Goal: Information Seeking & Learning: Learn about a topic

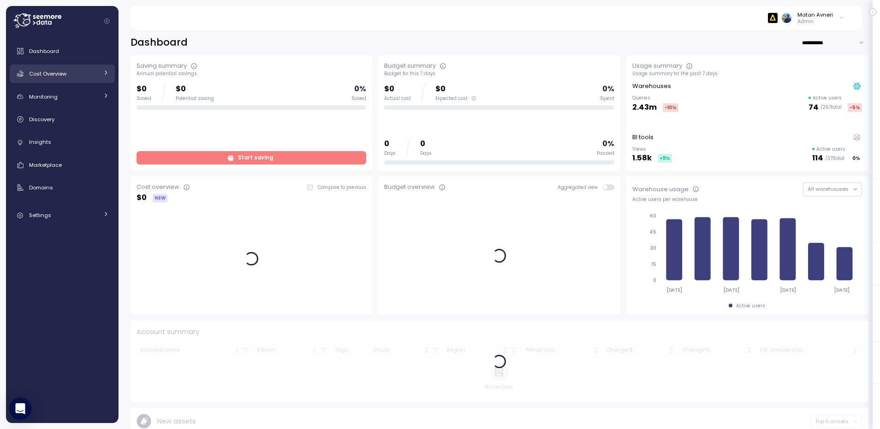
click at [42, 71] on span "Cost Overview" at bounding box center [47, 73] width 37 height 7
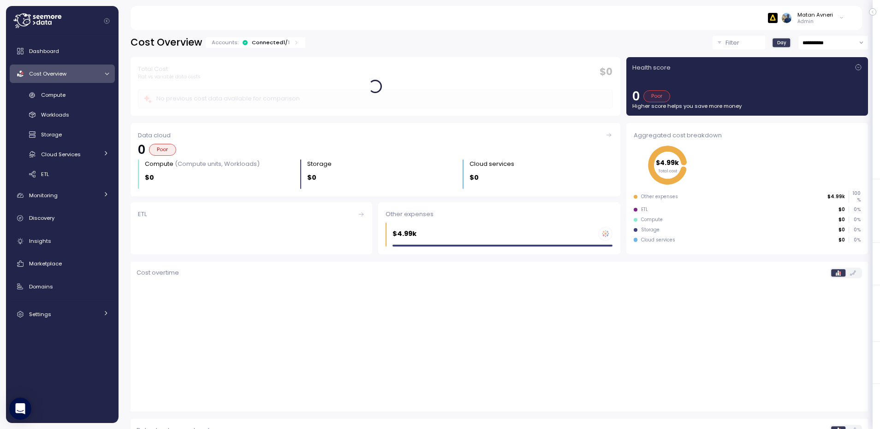
click at [735, 40] on div "Filter" at bounding box center [742, 42] width 35 height 9
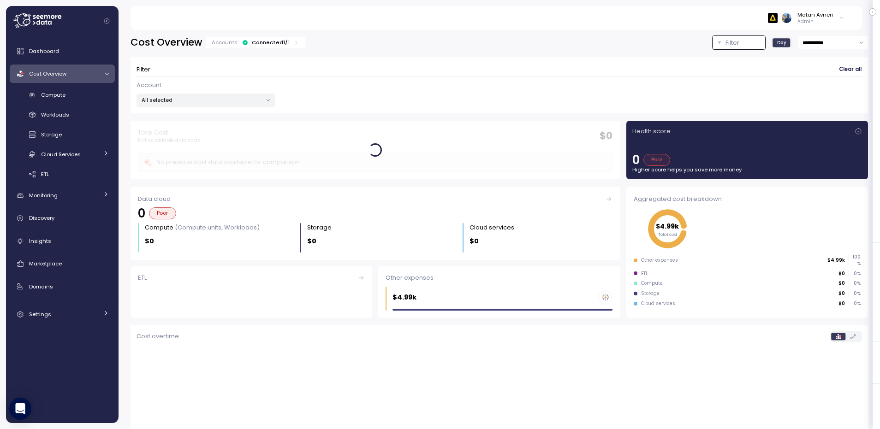
click at [229, 94] on div "All selected" at bounding box center [205, 100] width 138 height 13
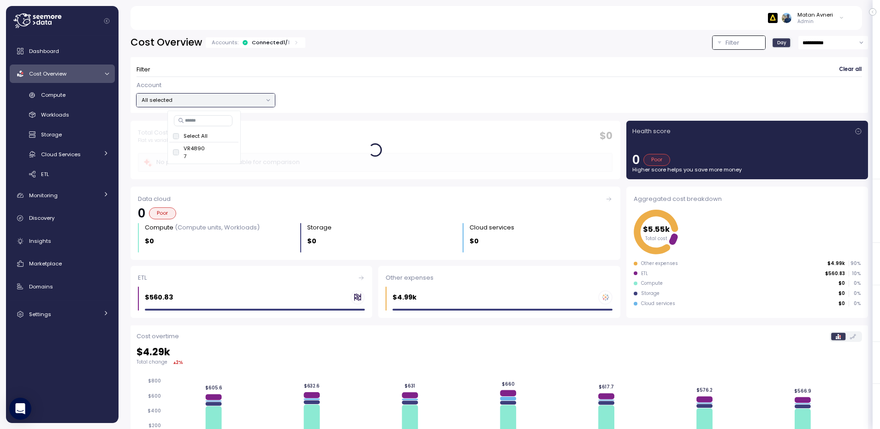
click at [362, 74] on div "Filter Clear all" at bounding box center [498, 69] width 725 height 13
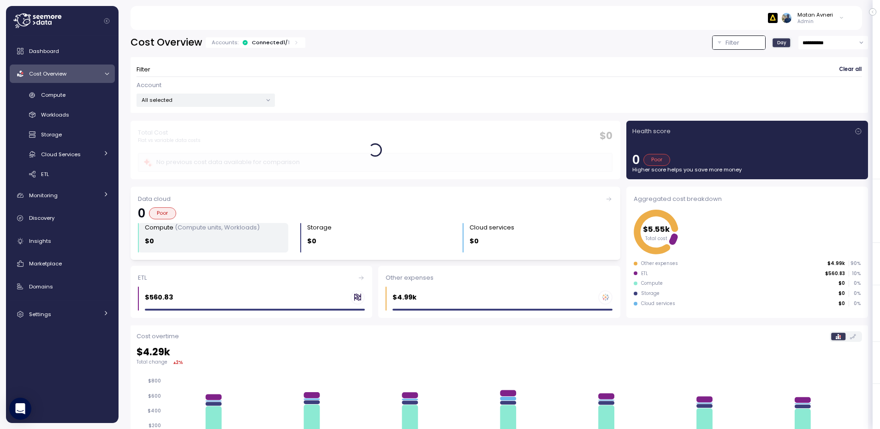
click at [195, 241] on div "$0" at bounding box center [216, 241] width 143 height 11
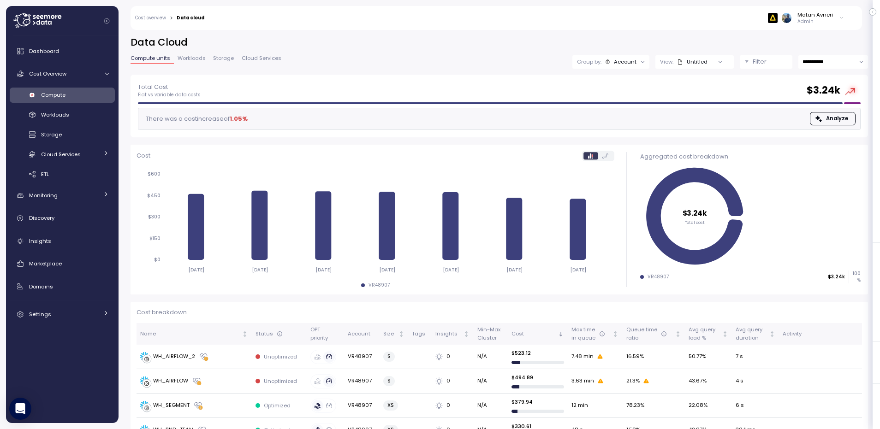
click at [764, 61] on div "Filter" at bounding box center [769, 61] width 35 height 9
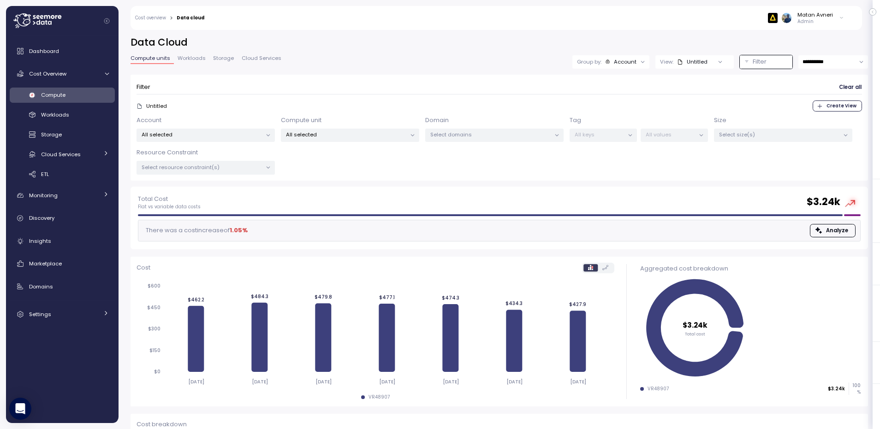
click at [444, 133] on p "Select domains" at bounding box center [490, 134] width 120 height 7
click at [378, 145] on div "Account All selected Compute unit All selected Domain Select domains Tag All ke…" at bounding box center [498, 145] width 725 height 59
click at [379, 140] on div "All selected" at bounding box center [350, 135] width 138 height 13
click at [512, 55] on div "**********" at bounding box center [498, 61] width 737 height 13
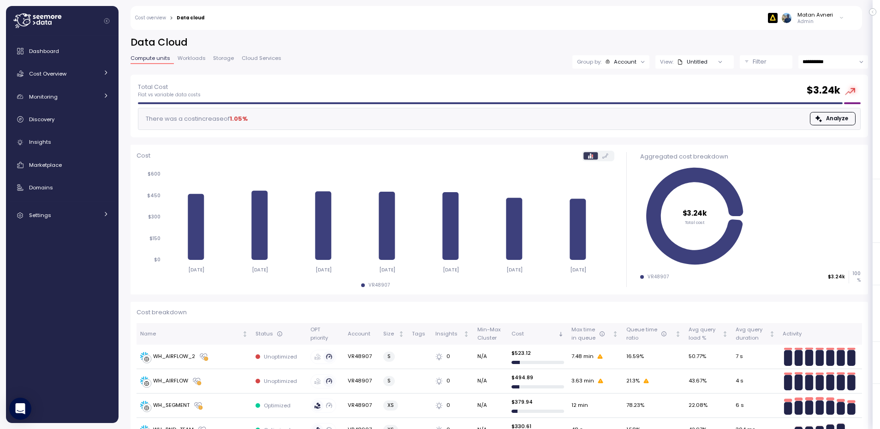
click at [739, 62] on button "Filter" at bounding box center [765, 61] width 53 height 13
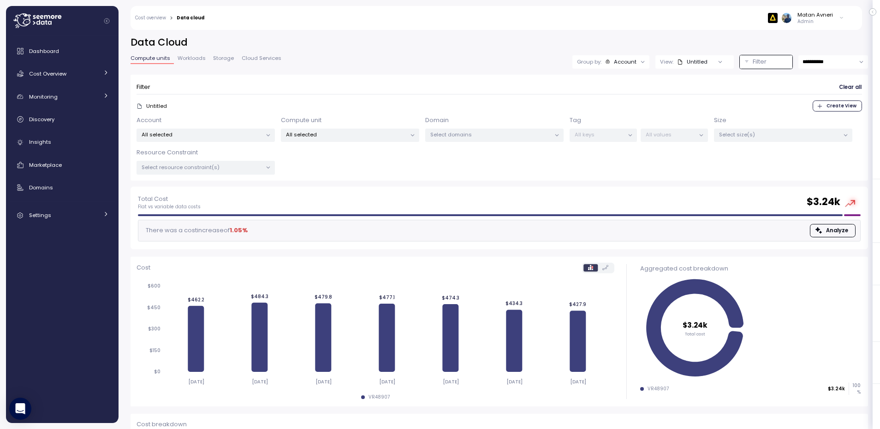
click at [392, 127] on div "Compute unit All selected" at bounding box center [350, 129] width 138 height 27
click at [390, 133] on p "All selected" at bounding box center [346, 134] width 120 height 7
